Goal: Information Seeking & Learning: Find specific fact

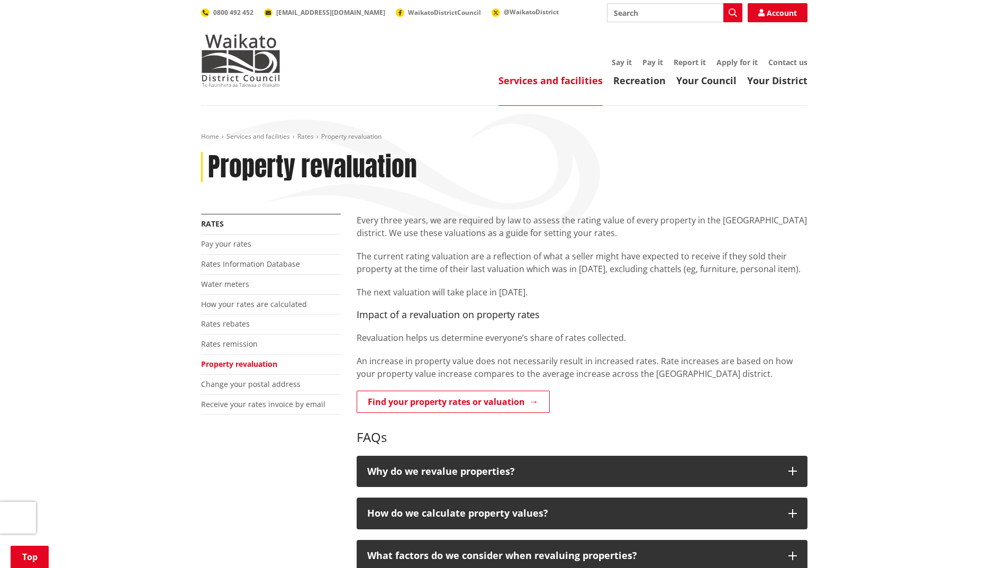
scroll to position [159, 0]
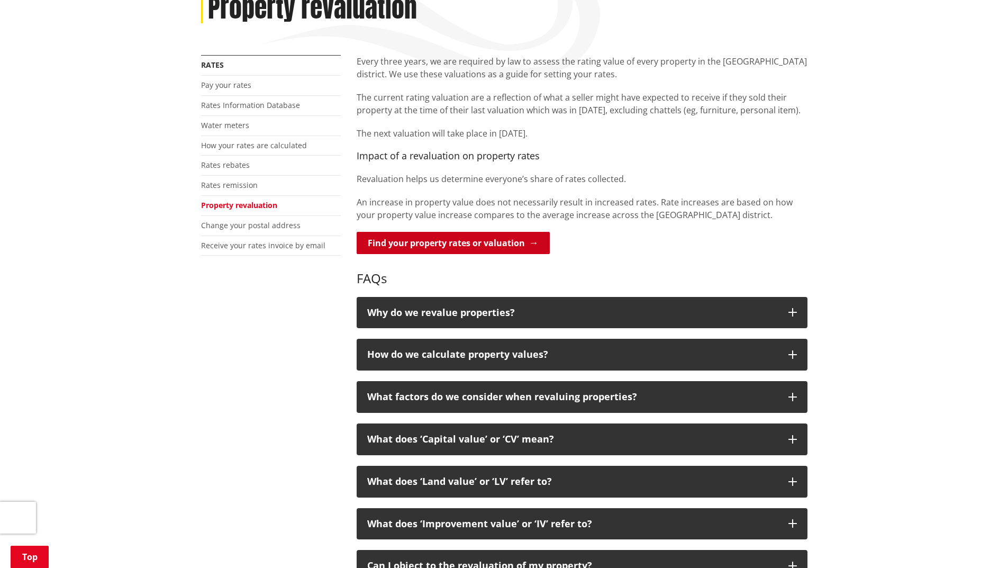
click at [465, 236] on link "Find your property rates or valuation" at bounding box center [453, 243] width 193 height 22
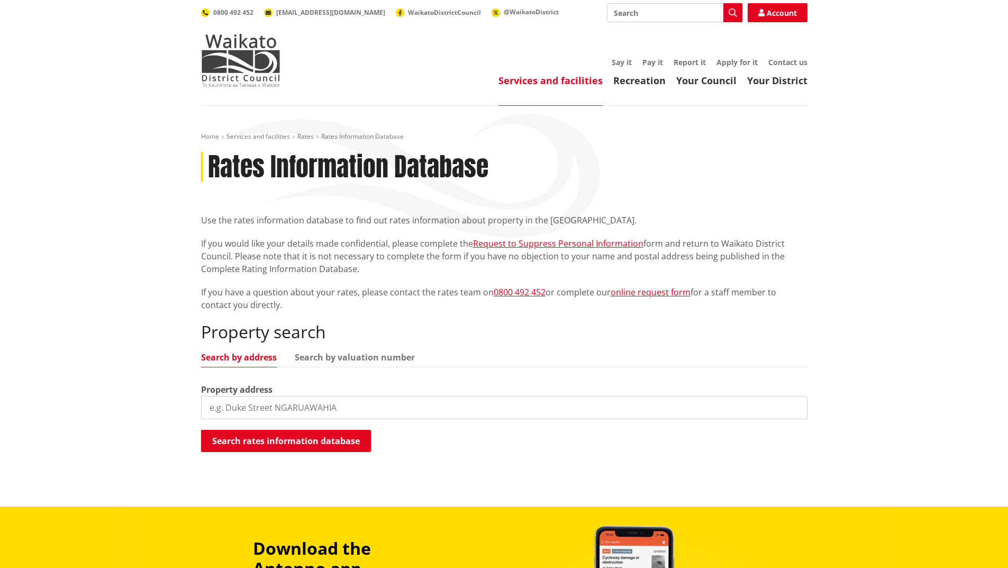
click at [297, 414] on input "search" at bounding box center [504, 407] width 607 height 23
click at [313, 449] on button "Search rates information database" at bounding box center [286, 441] width 170 height 22
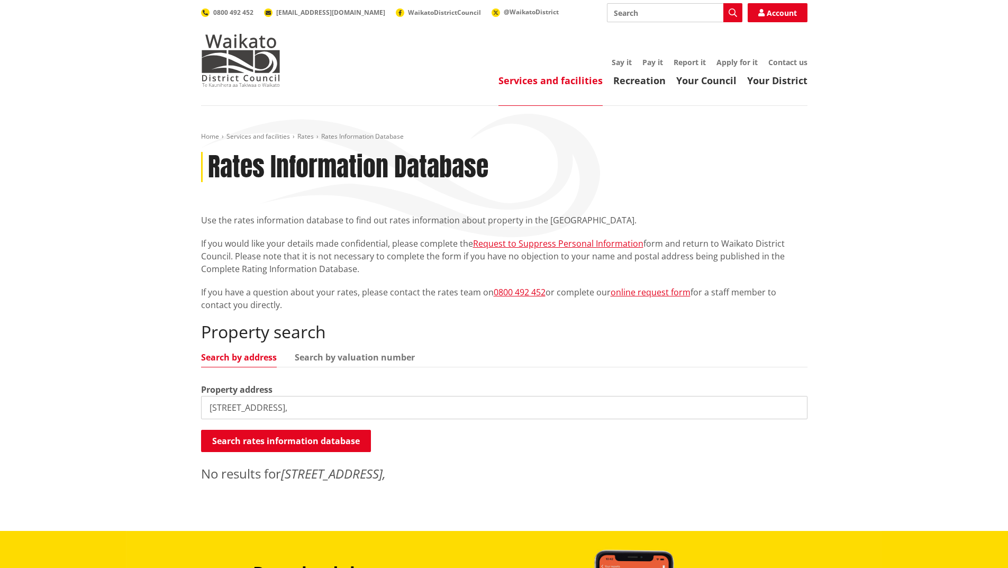
drag, startPoint x: 220, startPoint y: 403, endPoint x: 205, endPoint y: 404, distance: 14.9
click at [205, 404] on input "1/10 cherry grove," at bounding box center [504, 407] width 607 height 23
click at [305, 438] on button "Search rates information database" at bounding box center [286, 441] width 170 height 22
click at [272, 408] on input "10 cherry grove," at bounding box center [504, 407] width 607 height 23
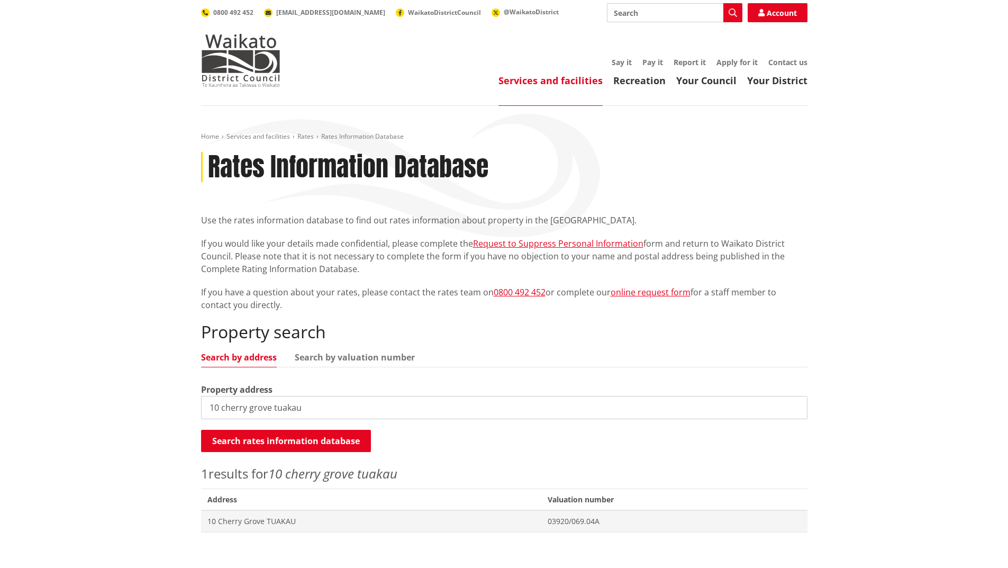
scroll to position [106, 0]
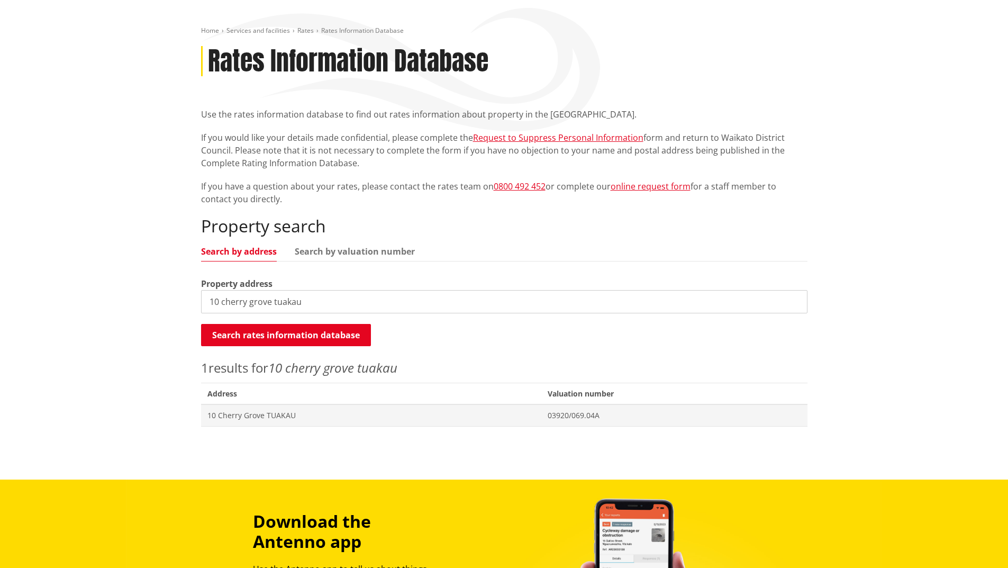
click at [220, 300] on input "10 cherry grove tuakau" at bounding box center [504, 301] width 607 height 23
click at [219, 302] on input "10 cherry grove tuakau" at bounding box center [504, 301] width 607 height 23
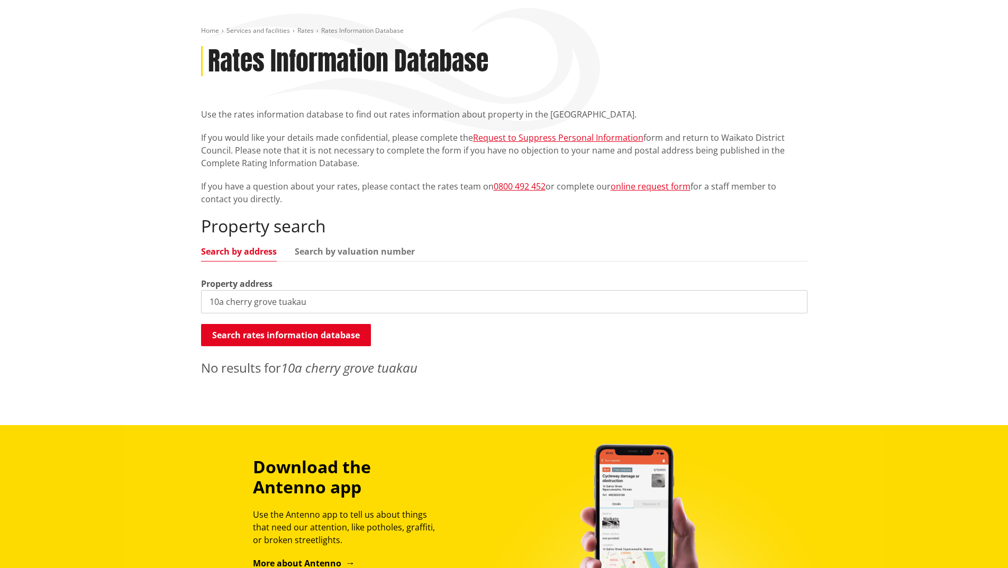
click at [221, 302] on input "10a cherry grove tuakau" at bounding box center [504, 301] width 607 height 23
click at [311, 306] on input "10 cherry grove tuakau" at bounding box center [504, 301] width 607 height 23
type input "10 cherry grove tuakau"
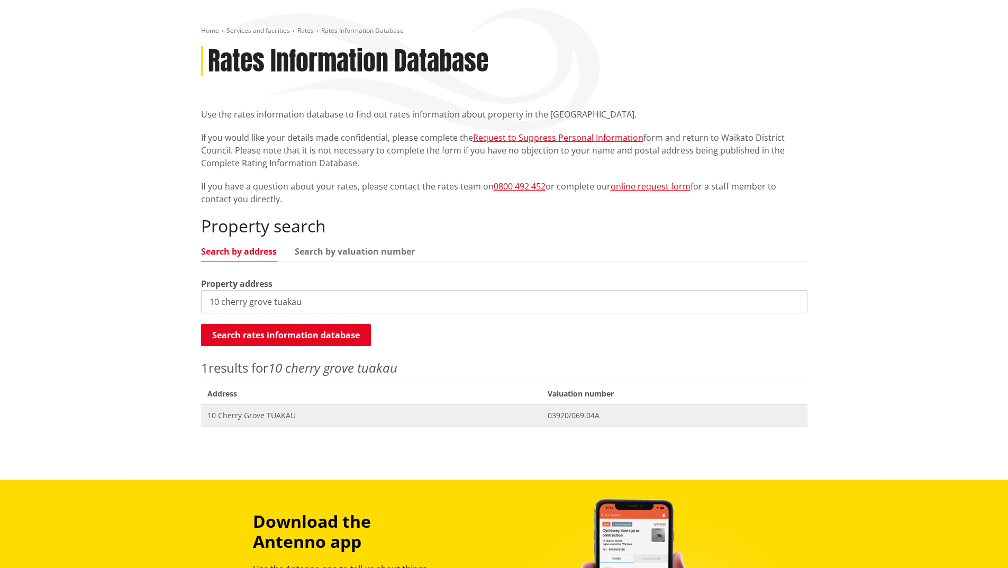
click at [275, 415] on span "10 Cherry Grove TUAKAU" at bounding box center [371, 415] width 328 height 11
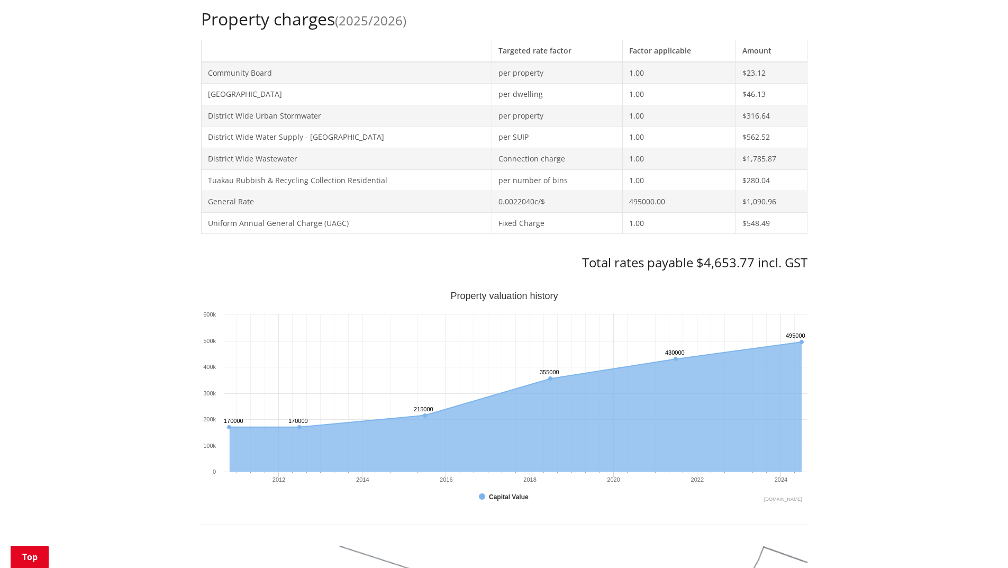
scroll to position [159, 0]
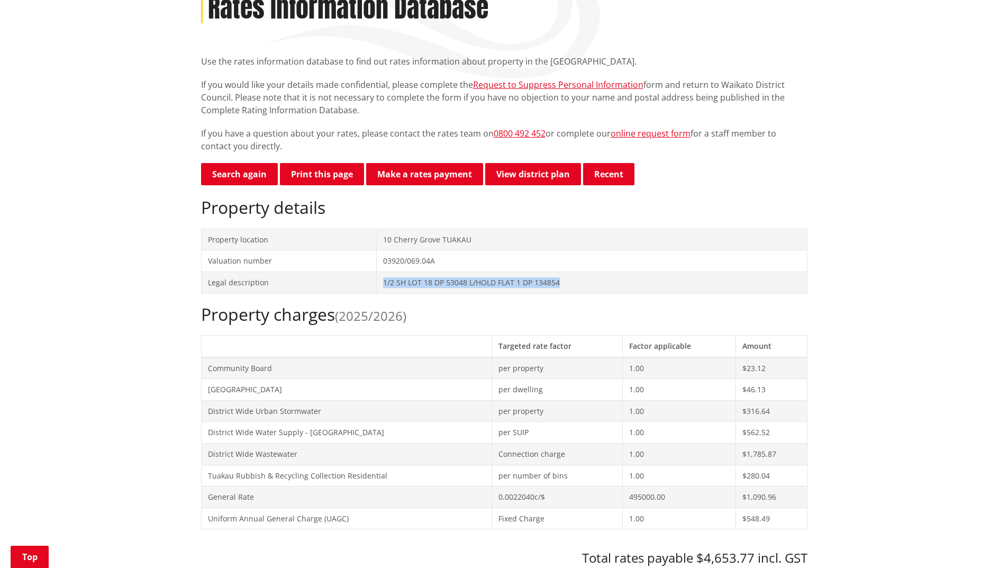
drag, startPoint x: 568, startPoint y: 280, endPoint x: 380, endPoint y: 283, distance: 188.5
click at [380, 283] on td "1/2 SH LOT 18 DP 53048 L/HOLD FLAT 1 DP 134854" at bounding box center [591, 283] width 431 height 22
copy td "1/2 SH LOT 18 DP 53048 L/HOLD FLAT 1 DP 134854"
